Goal: Information Seeking & Learning: Learn about a topic

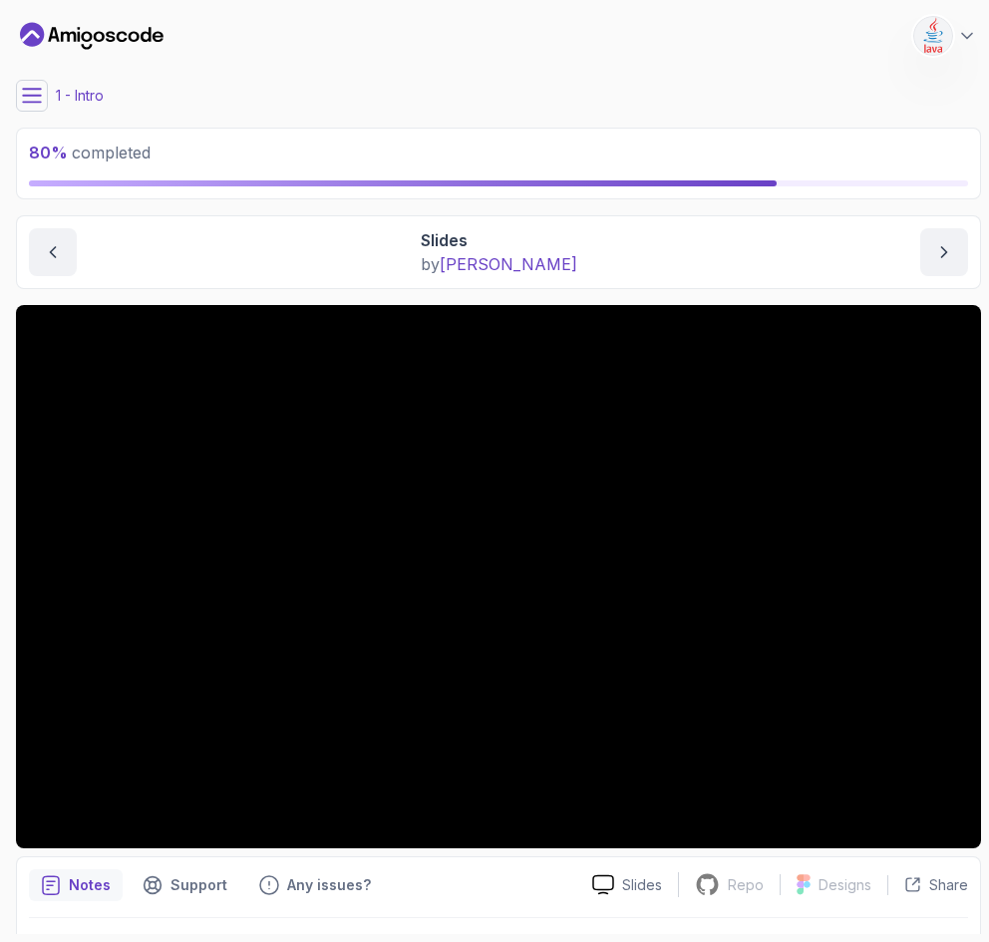
click at [25, 94] on icon at bounding box center [32, 95] width 18 height 13
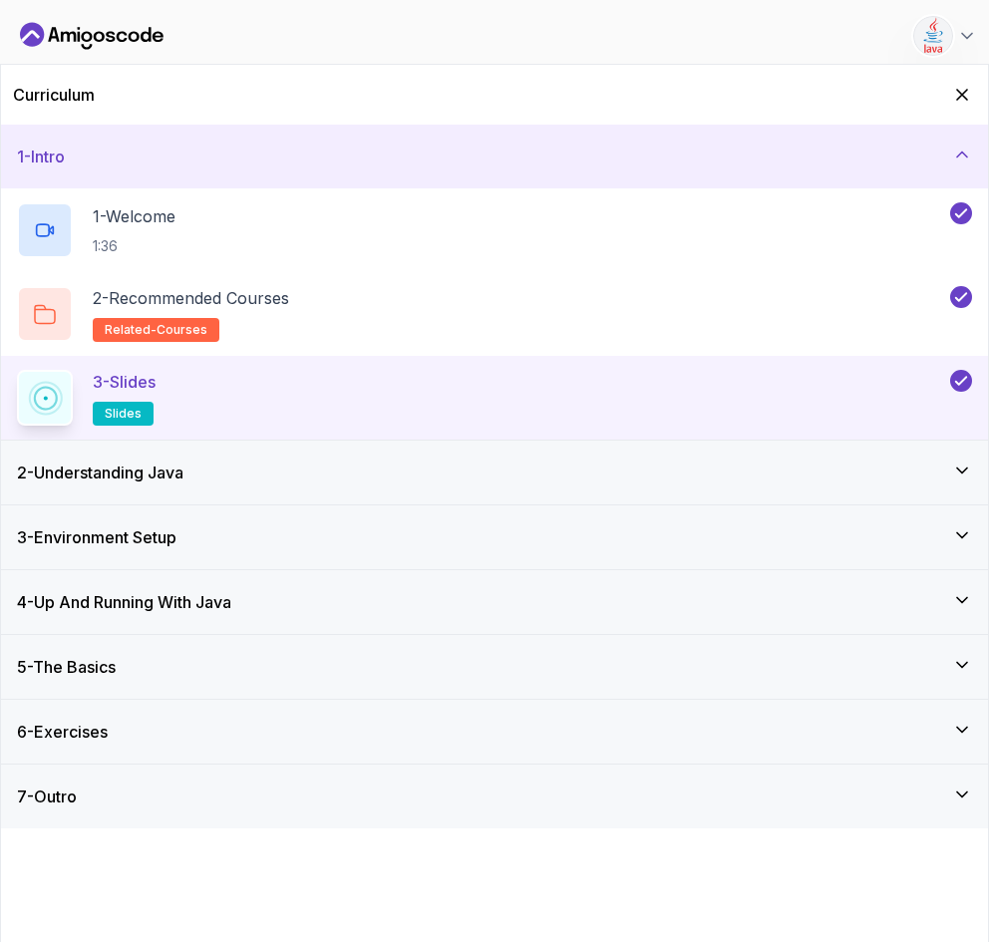
click at [139, 674] on div "5 - The Basics" at bounding box center [494, 667] width 955 height 24
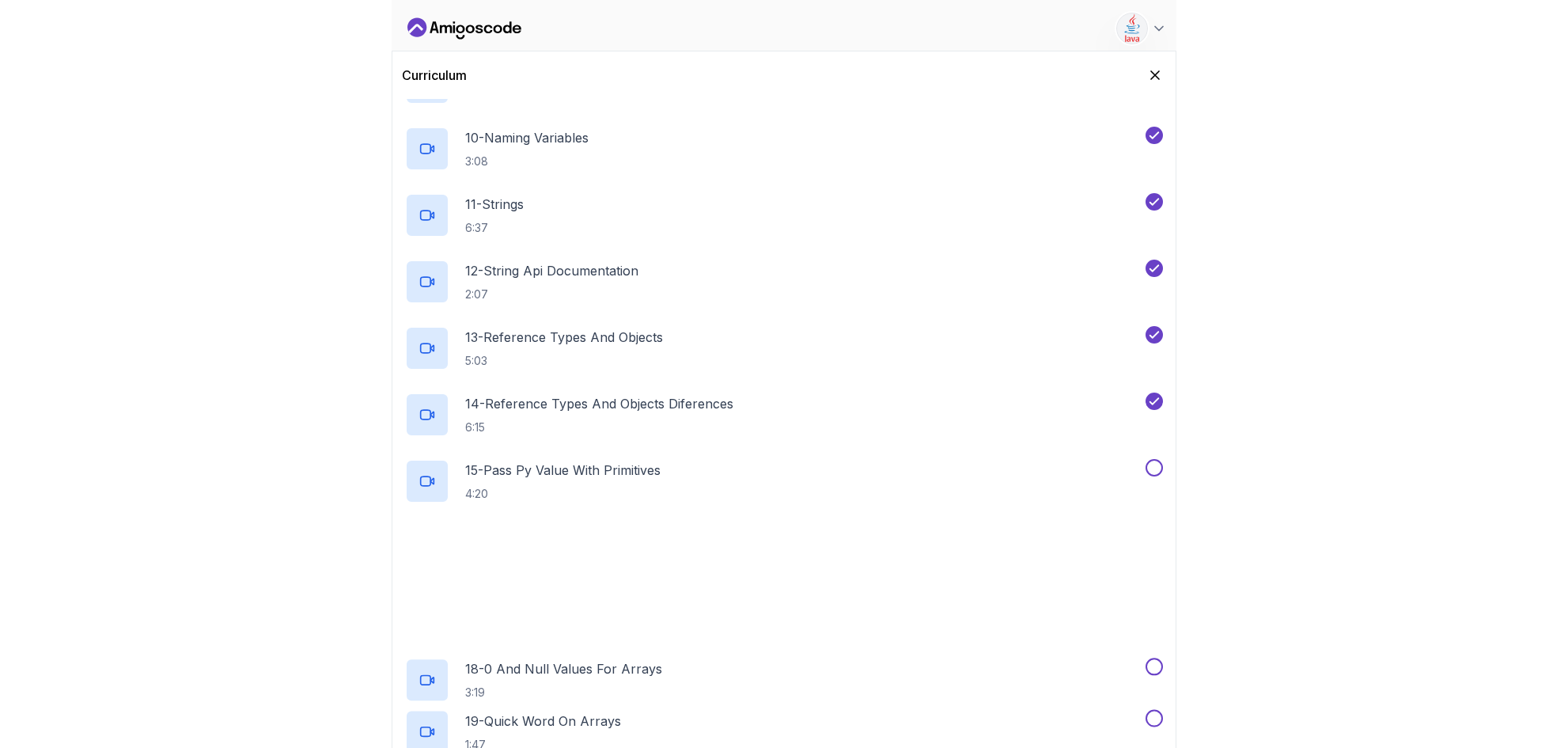
scroll to position [990, 0]
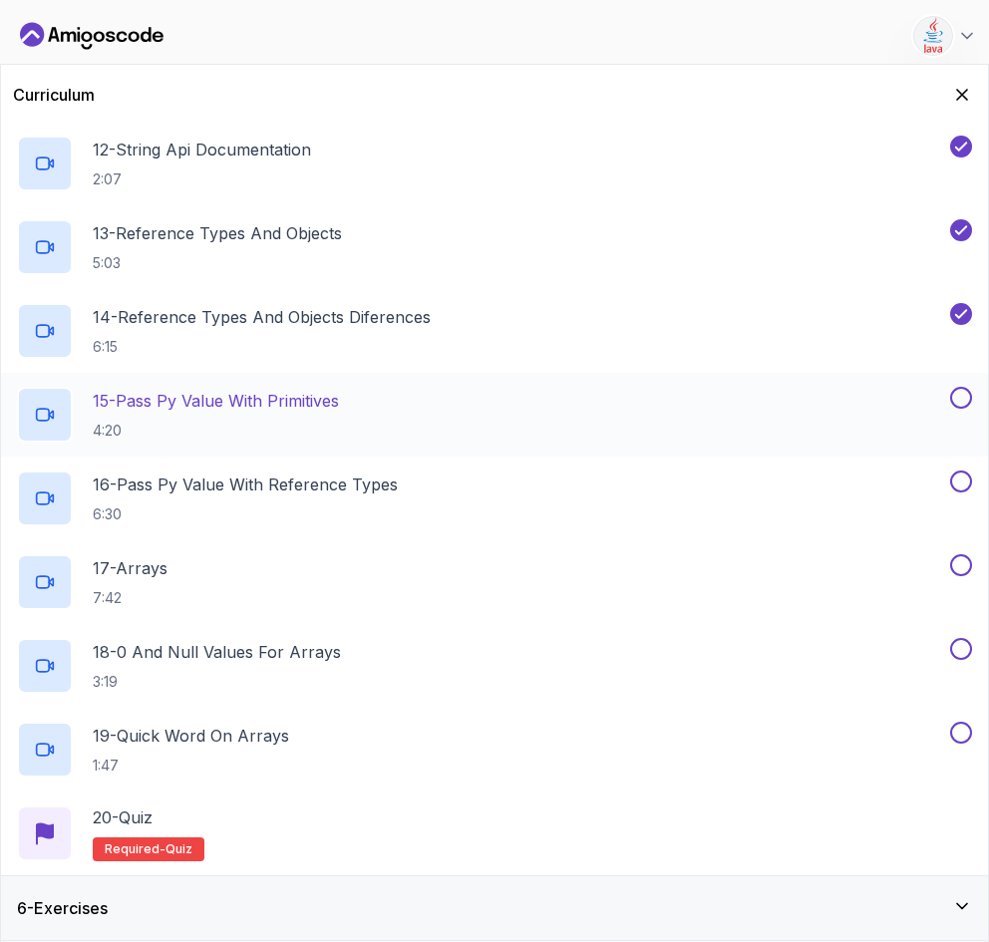
click at [226, 402] on p "15 - Pass Py Value With Primitives" at bounding box center [216, 401] width 246 height 24
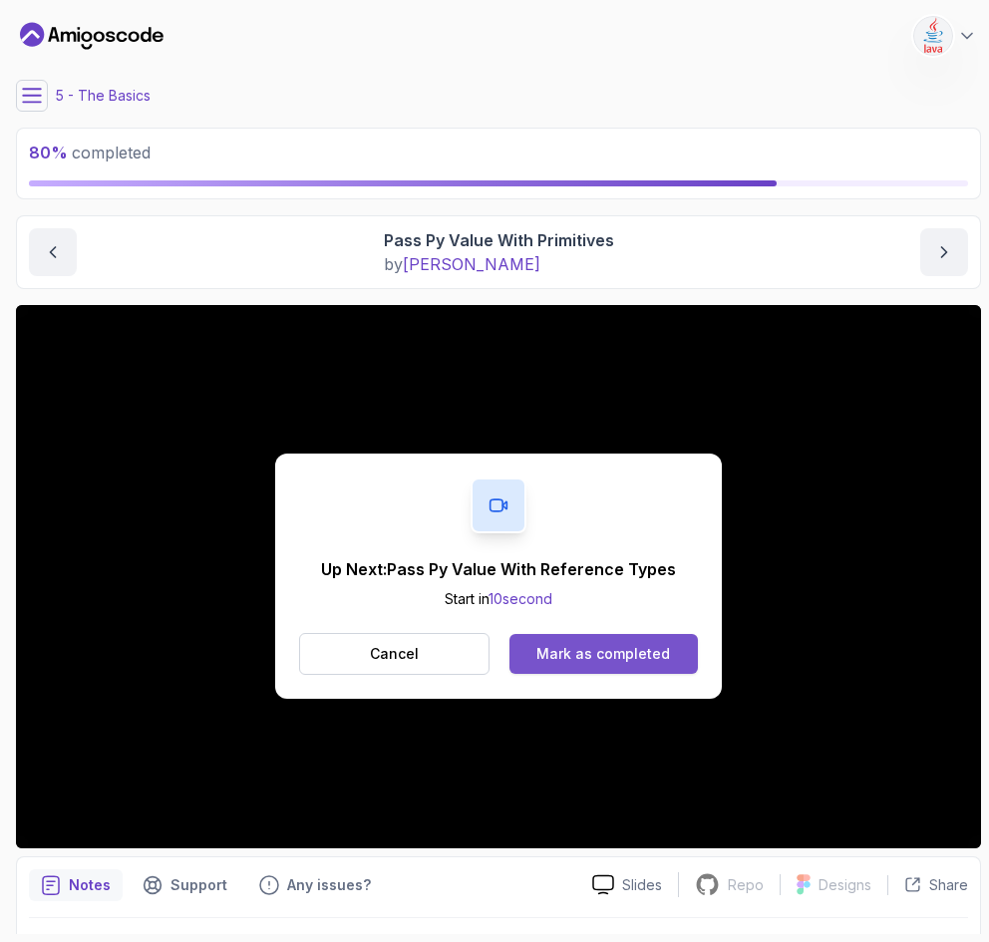
click at [645, 636] on button "Mark as completed" at bounding box center [603, 654] width 188 height 40
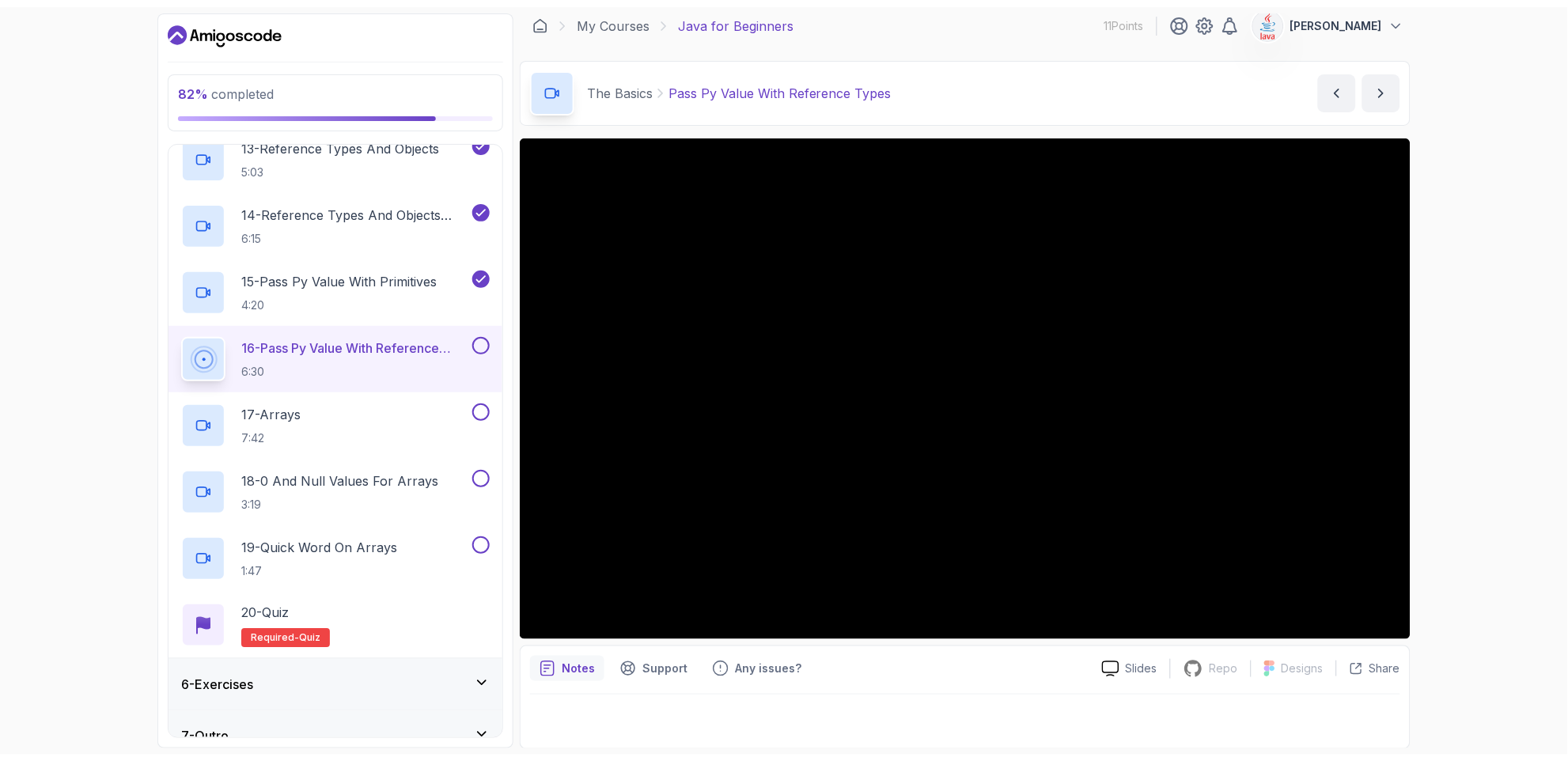
scroll to position [1095, 0]
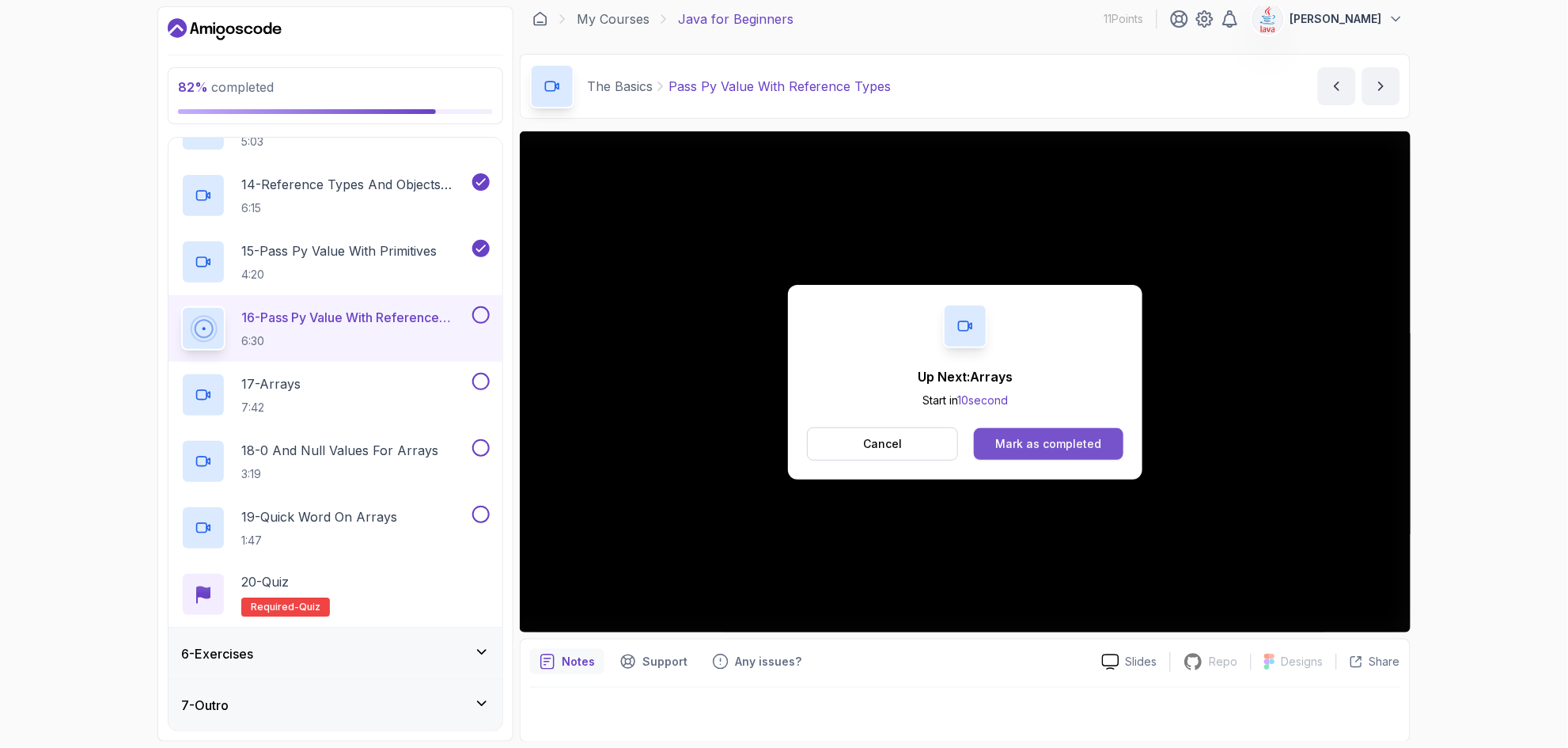
click at [784, 431] on button "Mark as completed" at bounding box center [1049, 444] width 149 height 32
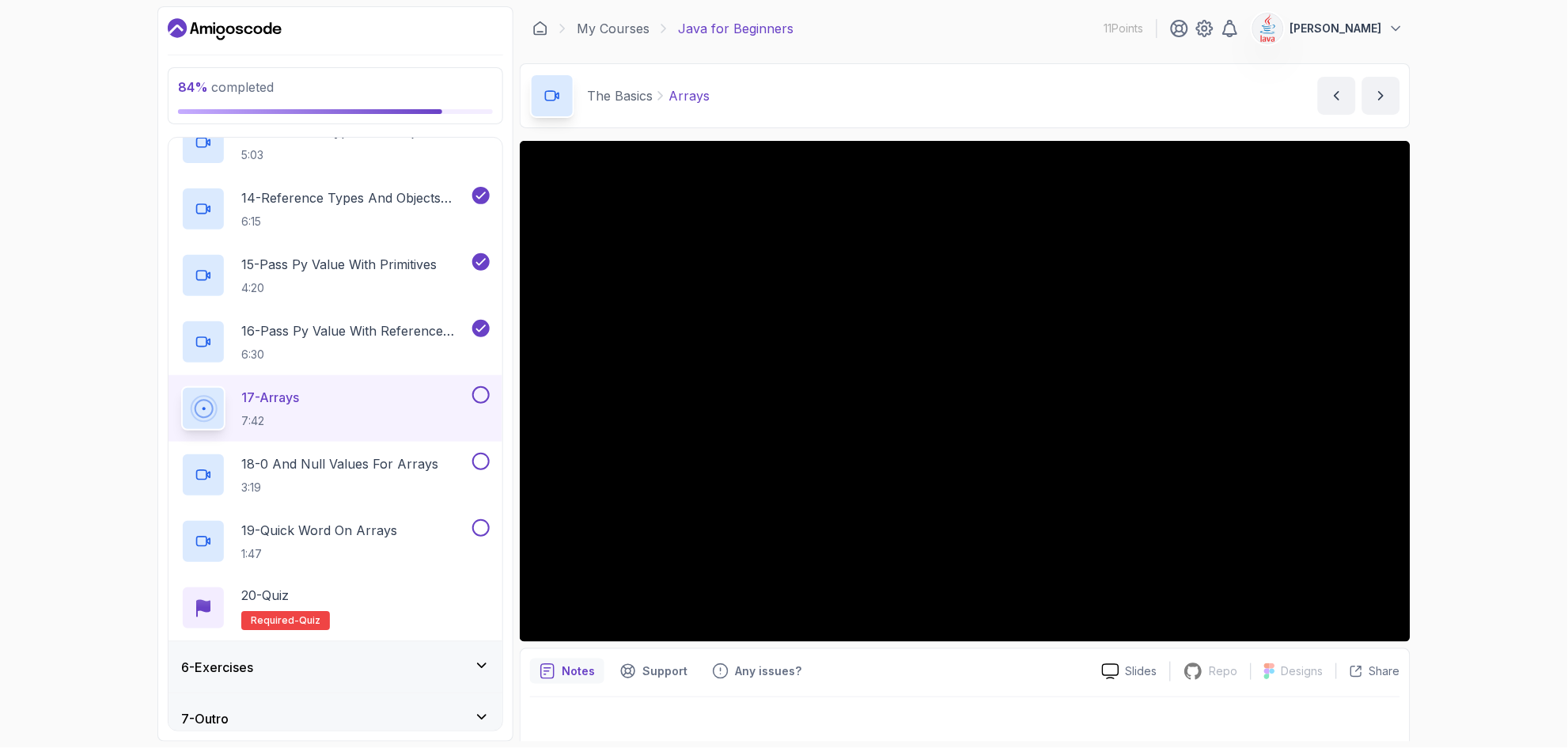
scroll to position [1096, 0]
